Goal: Information Seeking & Learning: Find specific fact

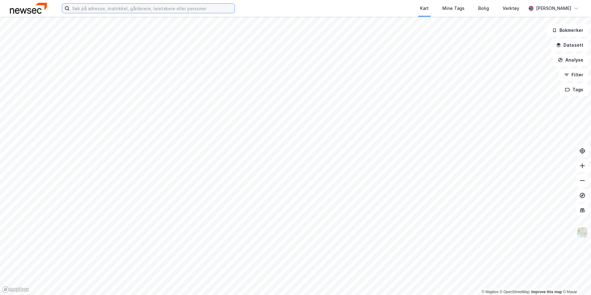
click at [121, 12] on input at bounding box center [152, 8] width 165 height 9
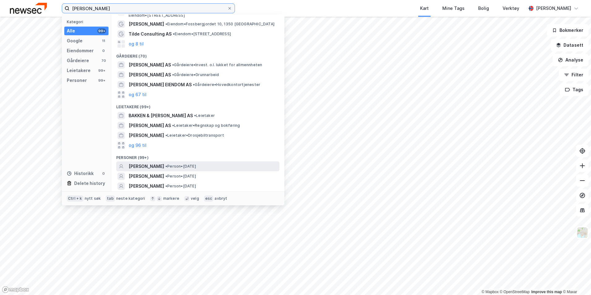
scroll to position [31, 0]
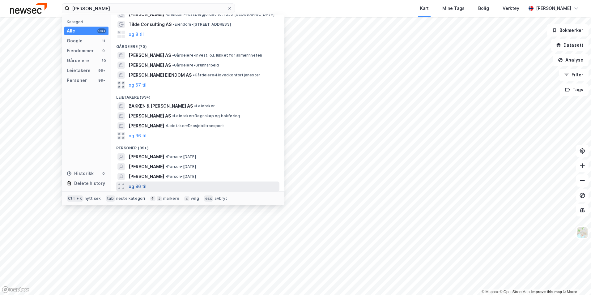
click at [137, 184] on button "og 96 til" at bounding box center [138, 186] width 18 height 7
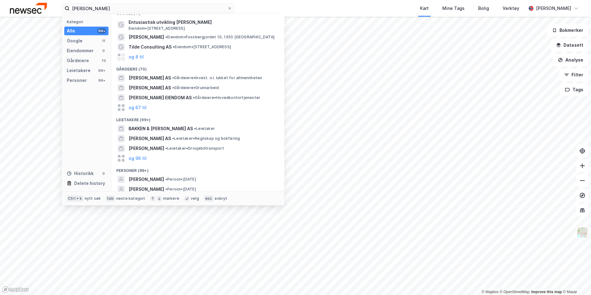
scroll to position [0, 0]
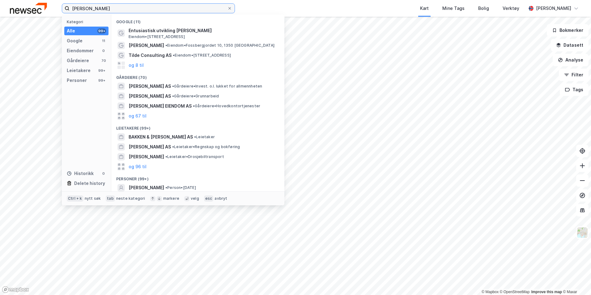
drag, startPoint x: 101, startPoint y: 8, endPoint x: 107, endPoint y: 14, distance: 7.7
click at [102, 10] on input "[PERSON_NAME]" at bounding box center [149, 8] width 158 height 9
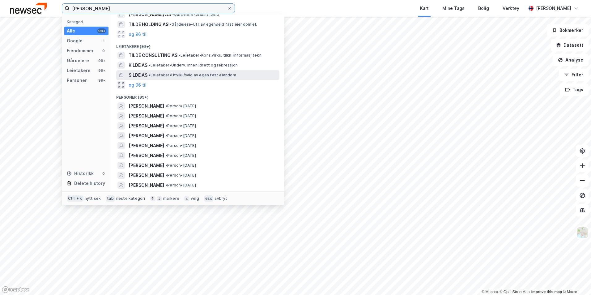
scroll to position [93, 0]
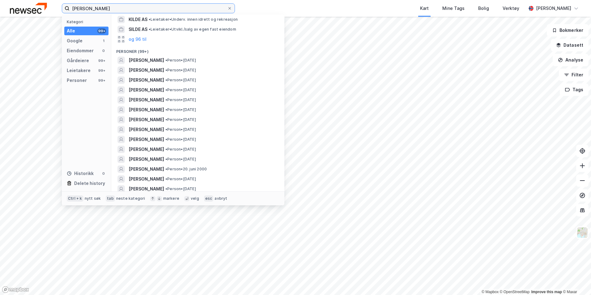
click at [123, 9] on input "[PERSON_NAME]" at bounding box center [149, 8] width 158 height 9
click at [109, 11] on input "[PERSON_NAME]" at bounding box center [149, 8] width 158 height 9
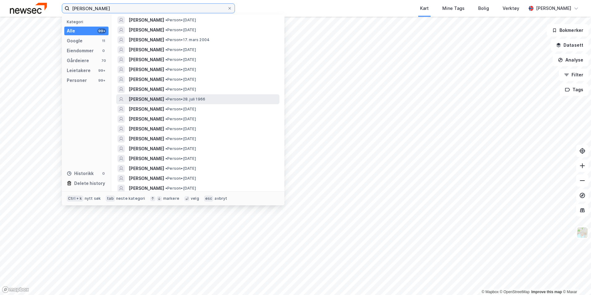
scroll to position [494, 0]
drag, startPoint x: 82, startPoint y: 8, endPoint x: 82, endPoint y: 15, distance: 7.7
click at [82, 8] on input "[PERSON_NAME]" at bounding box center [149, 8] width 158 height 9
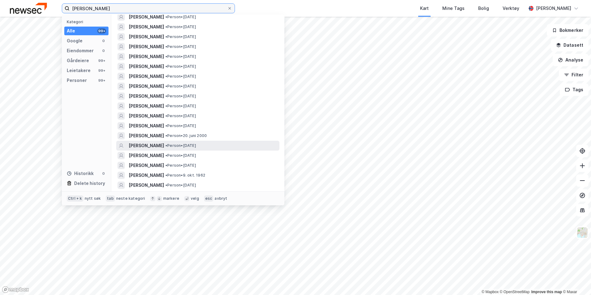
scroll to position [124, 0]
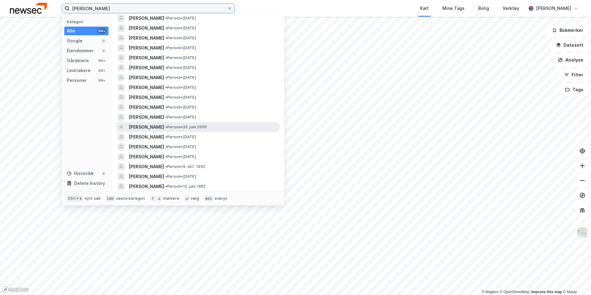
type input "[PERSON_NAME]"
click at [162, 129] on span "[PERSON_NAME]" at bounding box center [147, 126] width 36 height 7
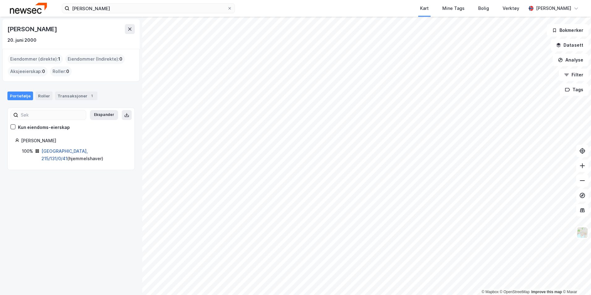
click at [58, 151] on link "[GEOGRAPHIC_DATA], 215/131/0/41" at bounding box center [64, 154] width 46 height 13
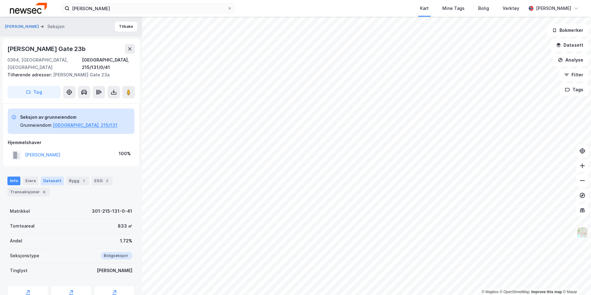
scroll to position [23, 0]
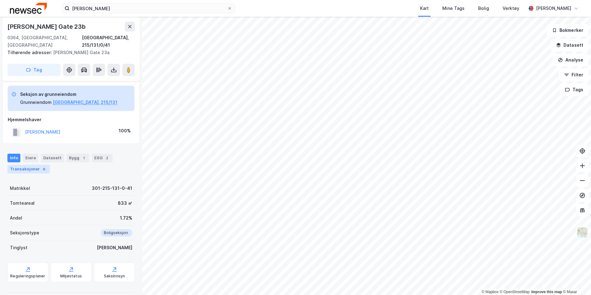
click at [37, 166] on div "Transaksjoner 6" at bounding box center [28, 169] width 42 height 9
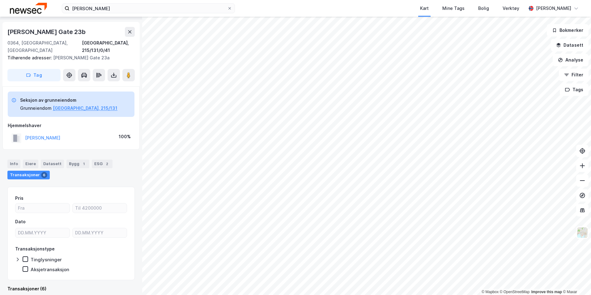
scroll to position [177, 0]
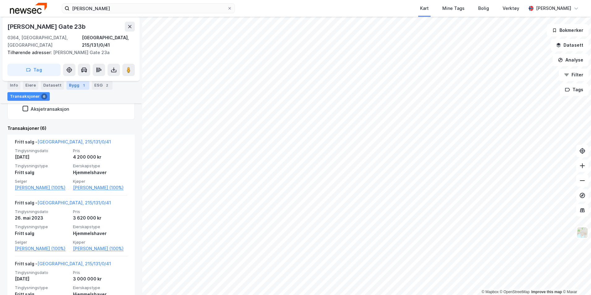
click at [75, 86] on div "Bygg 1" at bounding box center [77, 85] width 23 height 9
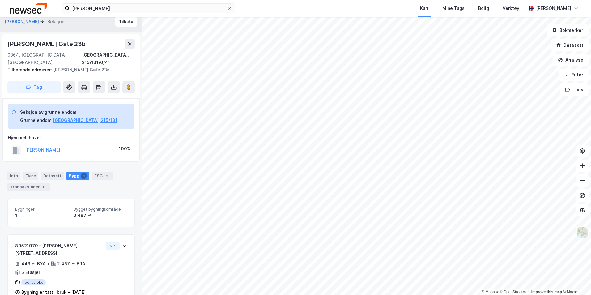
scroll to position [6, 0]
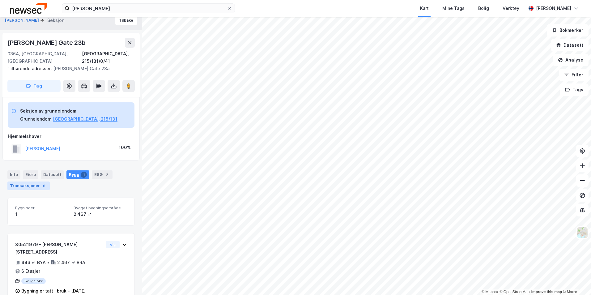
click at [35, 181] on div "Transaksjoner 6" at bounding box center [28, 185] width 42 height 9
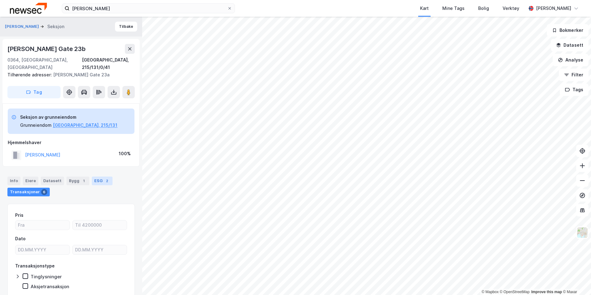
click at [97, 176] on div "ESG 2" at bounding box center [102, 180] width 21 height 9
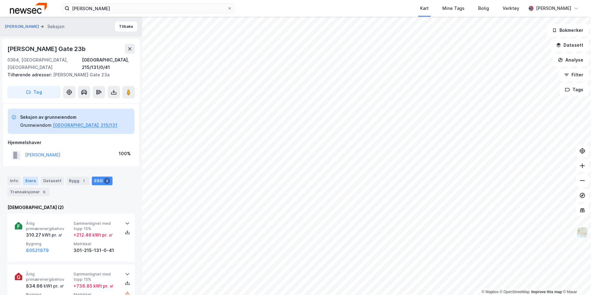
click at [27, 176] on div "Eiere" at bounding box center [30, 180] width 15 height 9
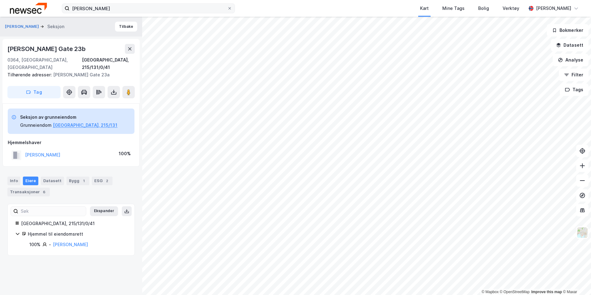
click at [232, 9] on label "[PERSON_NAME]" at bounding box center [148, 8] width 173 height 10
click at [227, 9] on input "[PERSON_NAME]" at bounding box center [149, 8] width 158 height 9
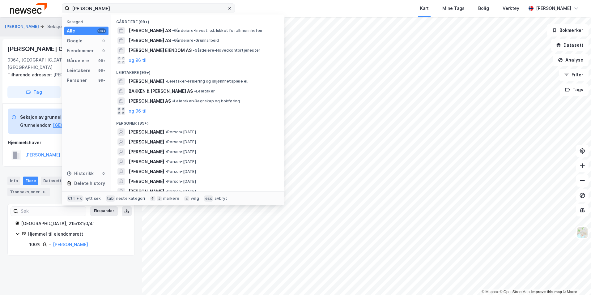
click at [231, 9] on icon at bounding box center [230, 8] width 4 height 4
click at [227, 9] on input "[PERSON_NAME]" at bounding box center [149, 8] width 158 height 9
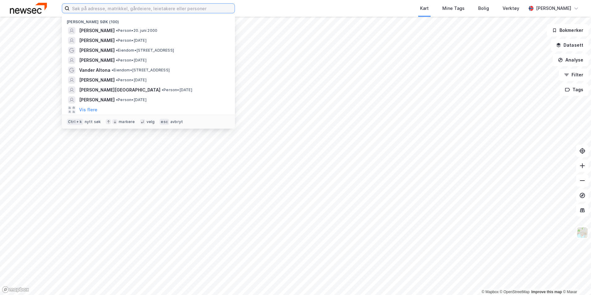
click at [224, 9] on input at bounding box center [152, 8] width 165 height 9
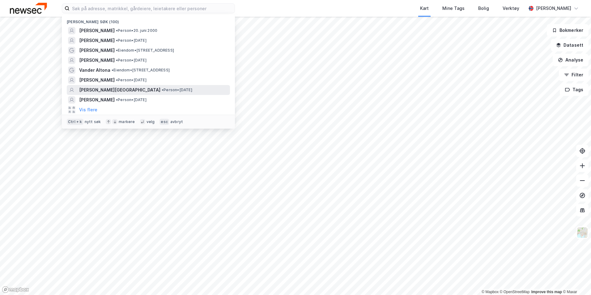
click at [162, 90] on span "• Person • [DATE]" at bounding box center [177, 89] width 31 height 5
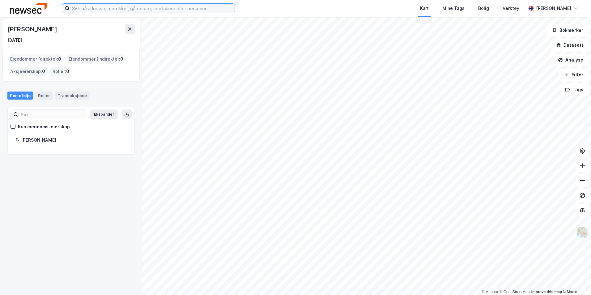
click at [203, 10] on input at bounding box center [152, 8] width 165 height 9
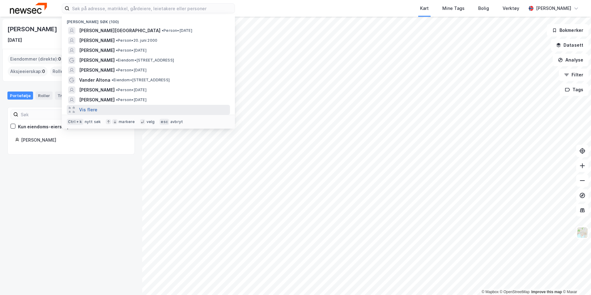
click at [88, 111] on button "Vis flere" at bounding box center [88, 109] width 18 height 7
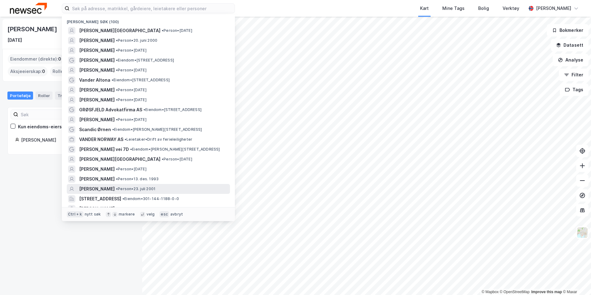
click at [115, 190] on span "[PERSON_NAME]" at bounding box center [97, 188] width 36 height 7
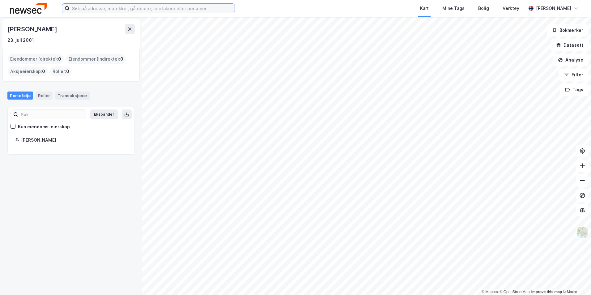
click at [144, 10] on input at bounding box center [152, 8] width 165 height 9
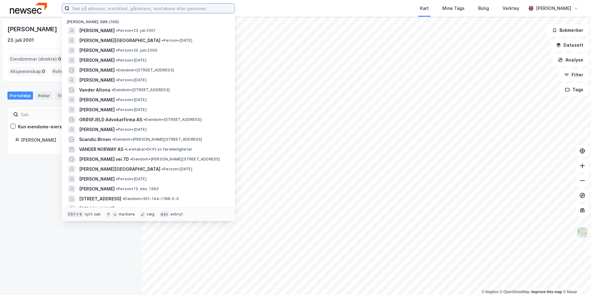
click at [134, 10] on input at bounding box center [152, 8] width 165 height 9
